Goal: Task Accomplishment & Management: Use online tool/utility

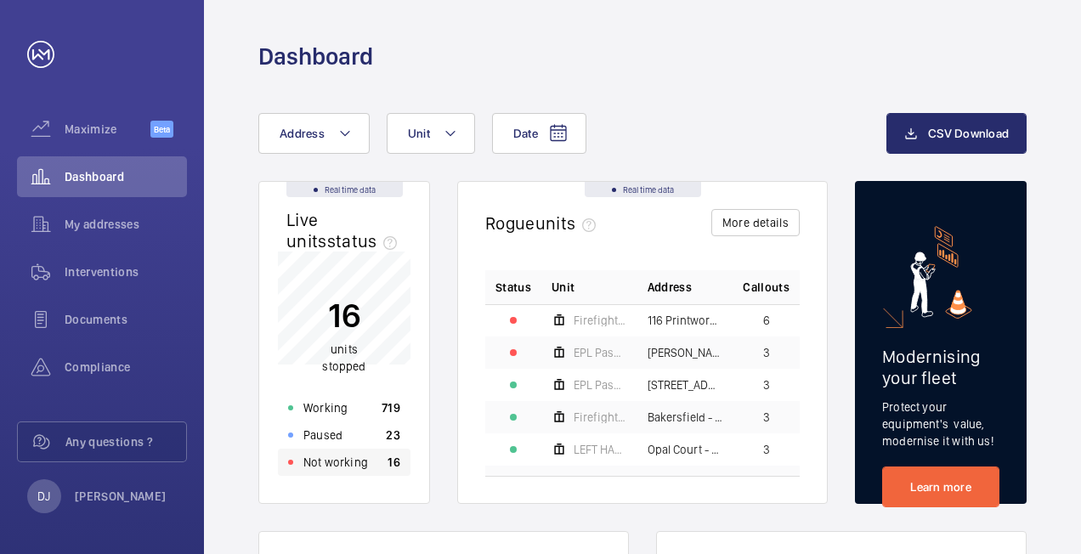
click at [348, 461] on p "Not working" at bounding box center [335, 462] width 65 height 17
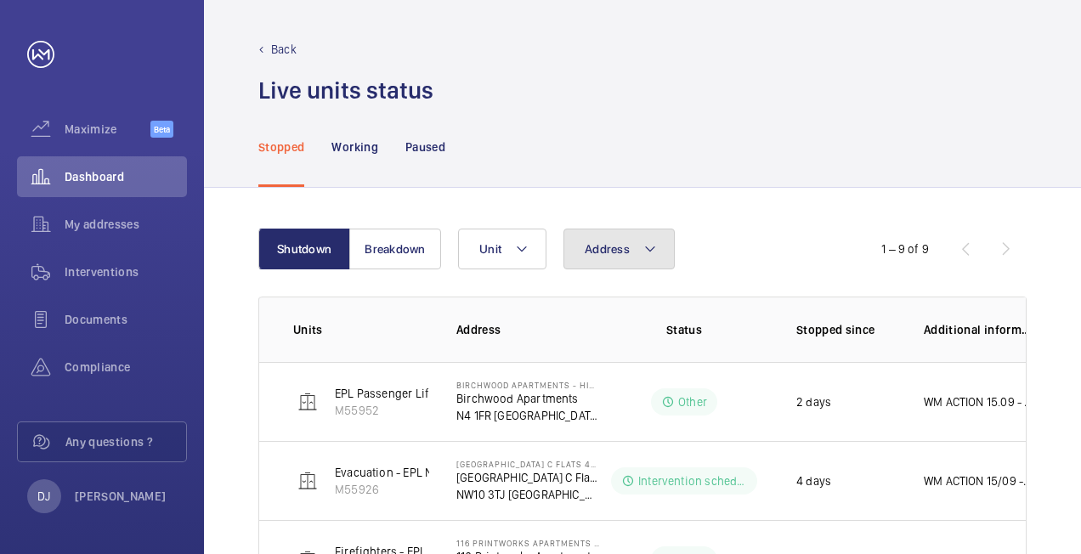
drag, startPoint x: 570, startPoint y: 260, endPoint x: 603, endPoint y: 267, distance: 33.8
click at [571, 260] on button "Address" at bounding box center [618, 249] width 111 height 41
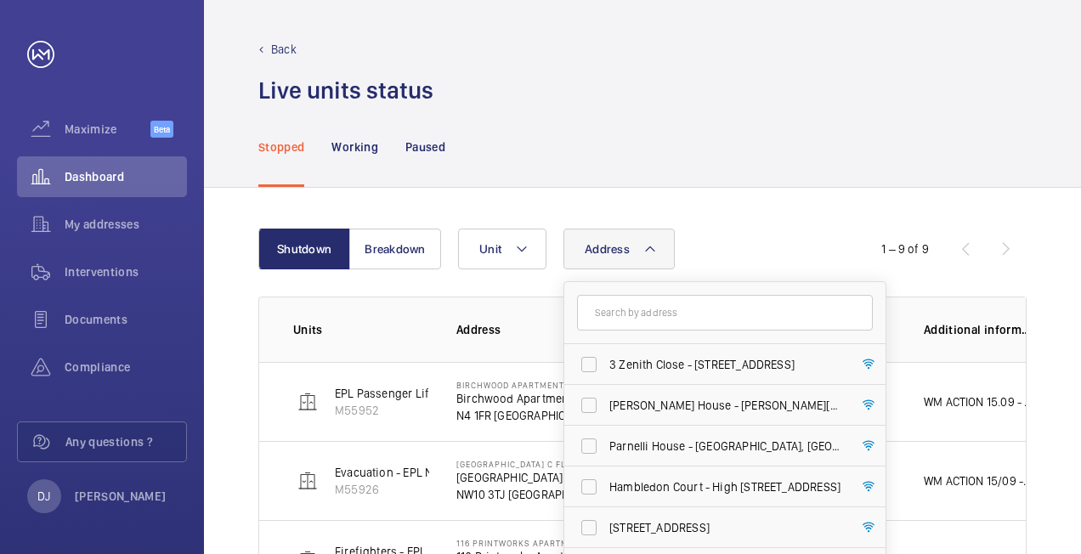
click at [642, 320] on input "text" at bounding box center [725, 313] width 296 height 36
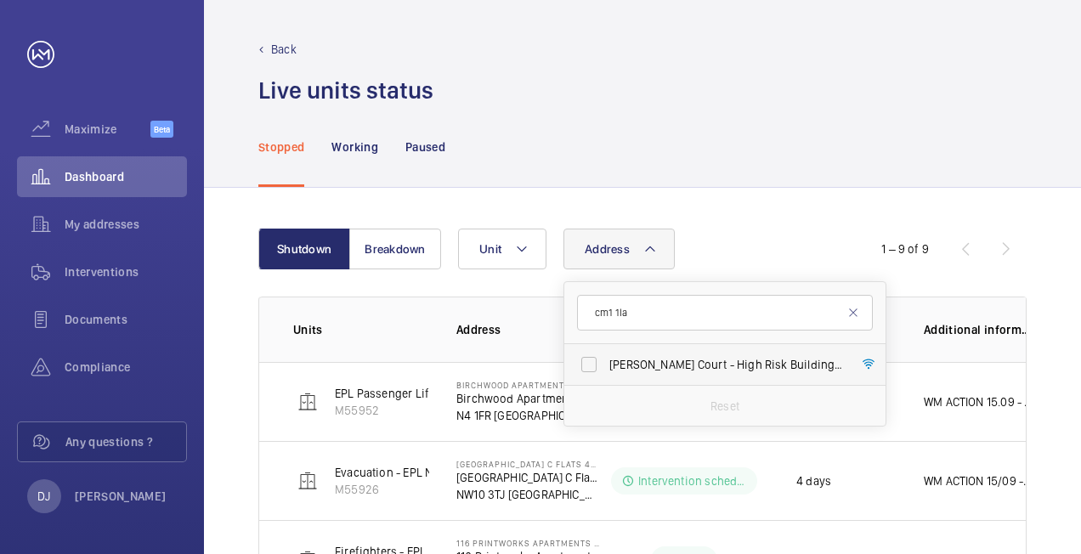
type input "cm1 1la"
click at [678, 378] on label "[PERSON_NAME] [STREET_ADDRESS][PERSON_NAME]" at bounding box center [712, 364] width 296 height 41
click at [606, 378] on input "[PERSON_NAME] [STREET_ADDRESS][PERSON_NAME]" at bounding box center [589, 365] width 34 height 34
checkbox input "true"
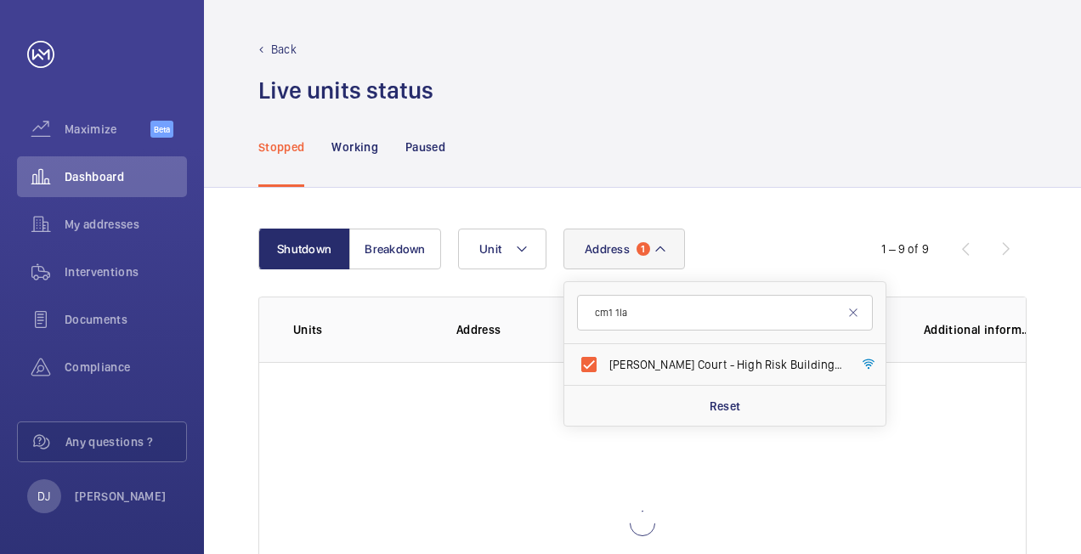
click at [738, 157] on div "Stopped Working Paused" at bounding box center [642, 146] width 768 height 81
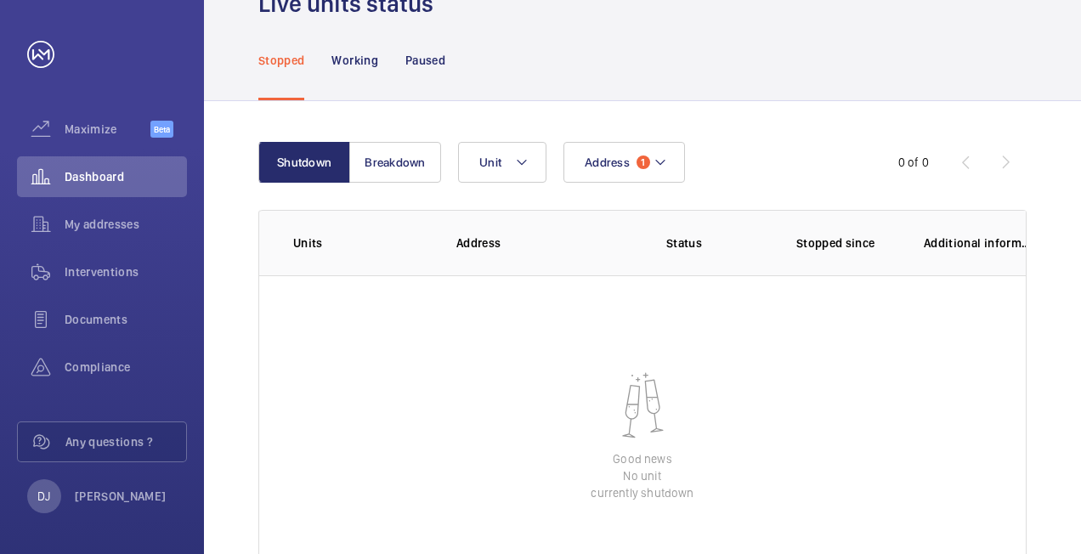
scroll to position [170, 0]
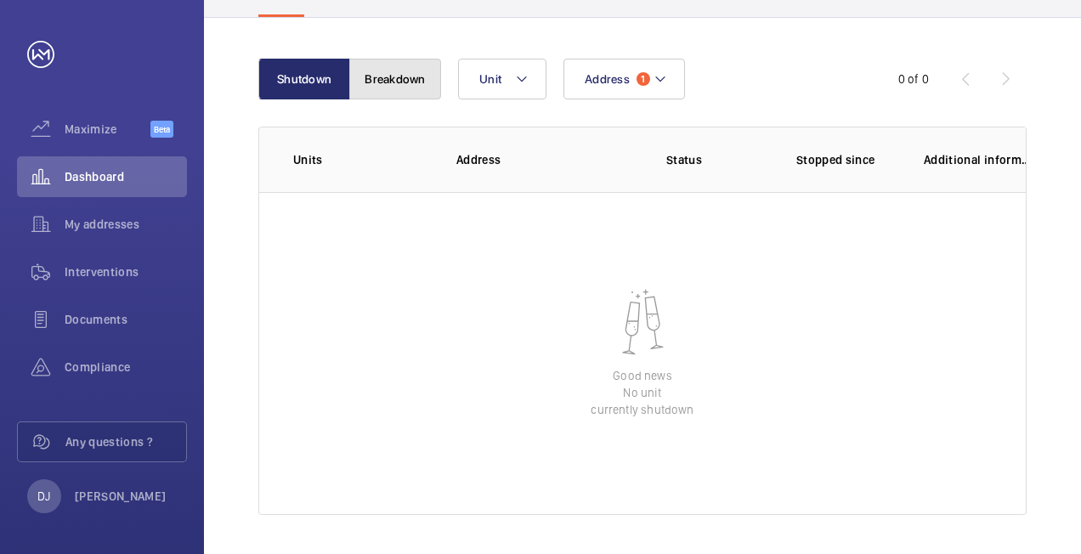
click at [394, 84] on button "Breakdown" at bounding box center [395, 79] width 92 height 41
